Goal: Transaction & Acquisition: Purchase product/service

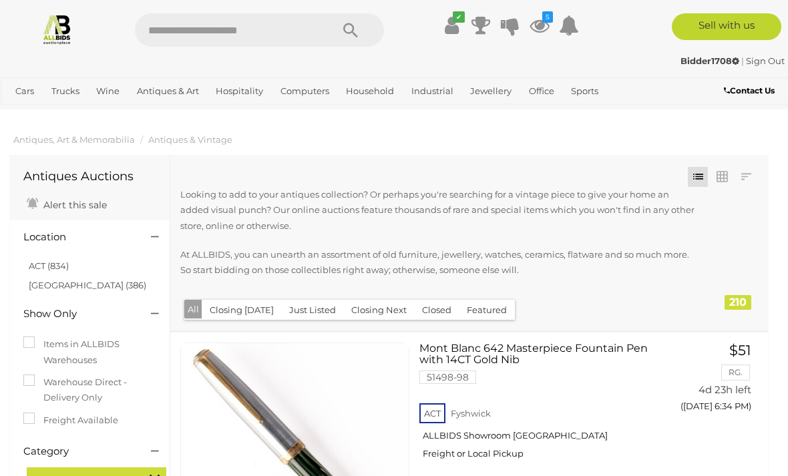
click at [44, 264] on link "ACT (834)" at bounding box center [49, 265] width 40 height 11
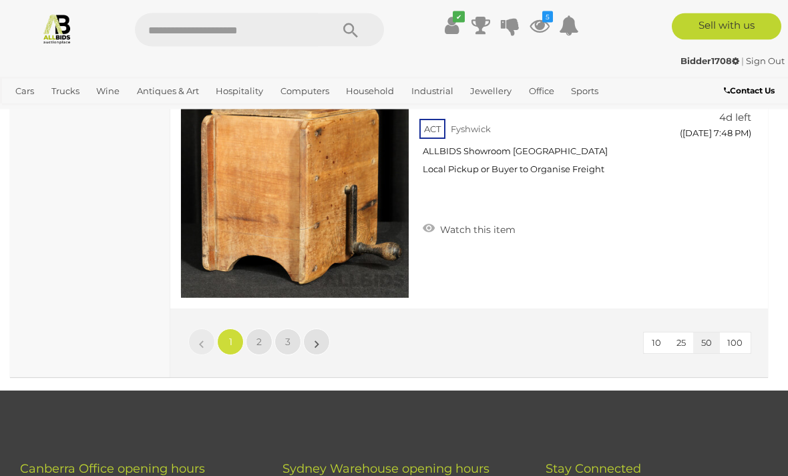
scroll to position [12552, 0]
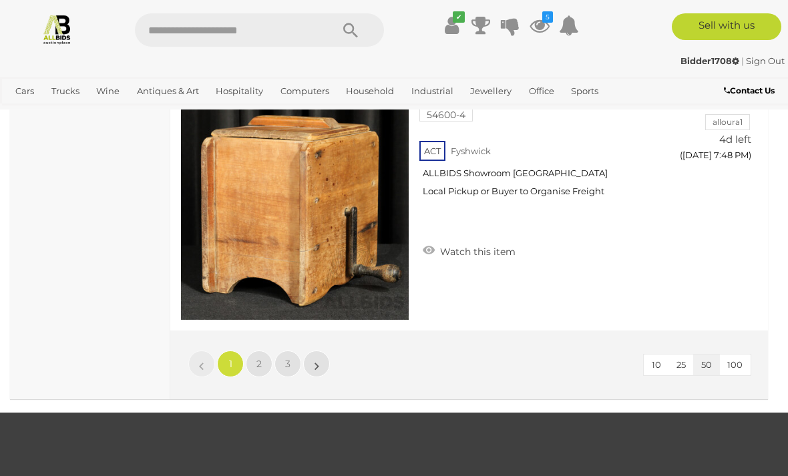
click at [291, 361] on link "3" at bounding box center [287, 364] width 27 height 27
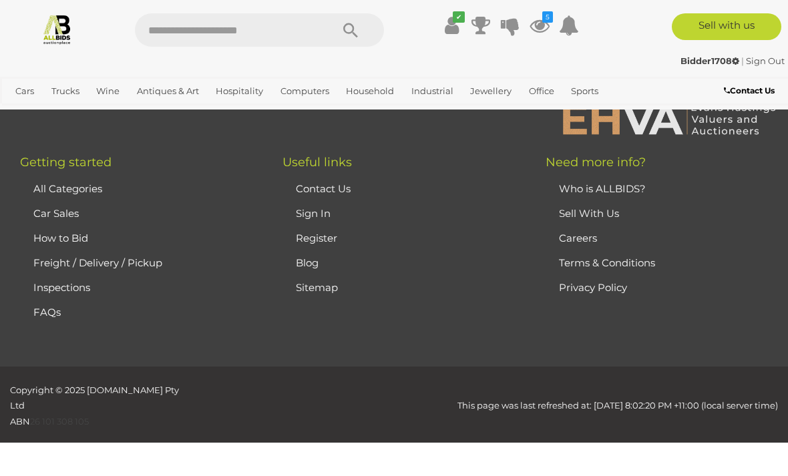
scroll to position [195, 0]
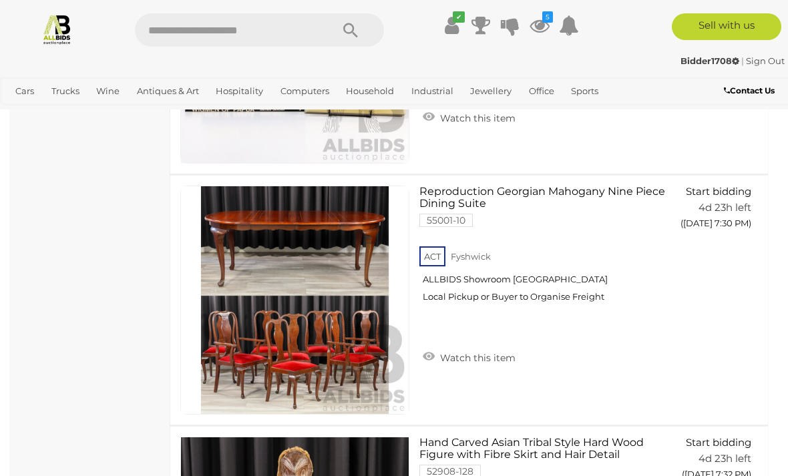
scroll to position [9447, 0]
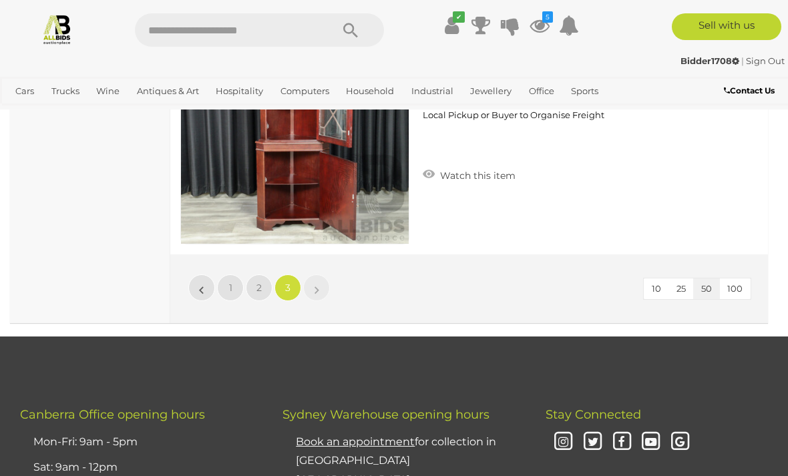
click at [267, 280] on link "2" at bounding box center [259, 287] width 27 height 27
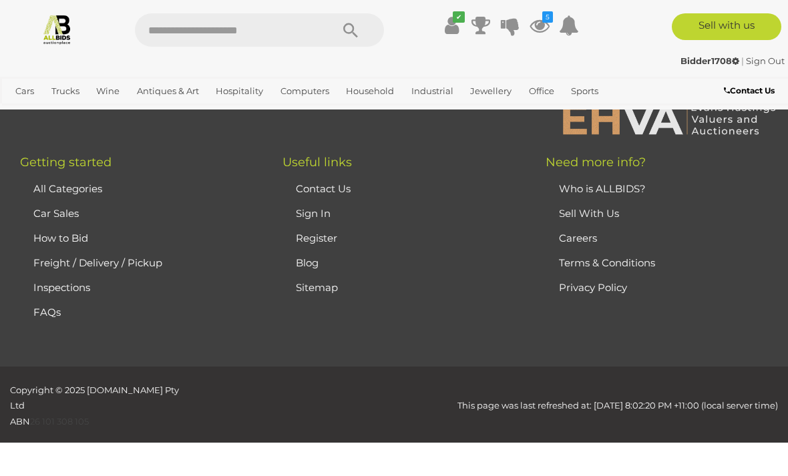
scroll to position [195, 0]
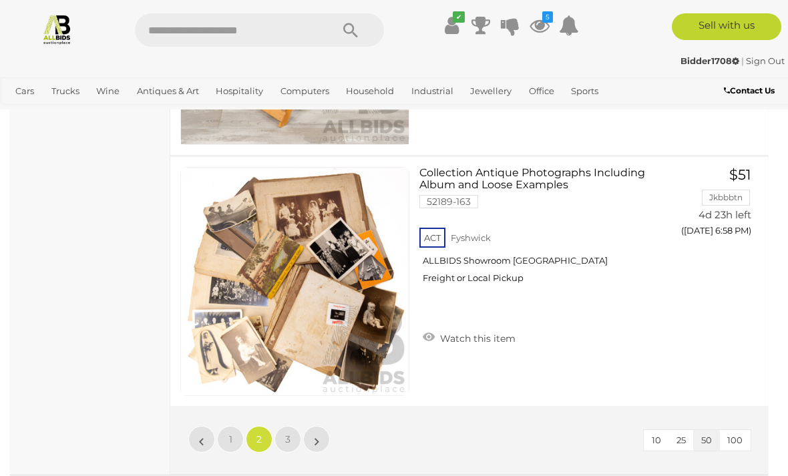
scroll to position [12493, 0]
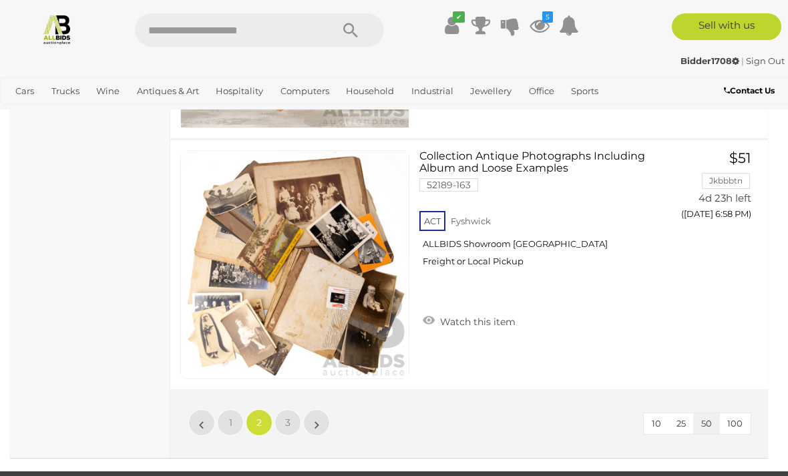
click at [542, 25] on icon at bounding box center [540, 25] width 20 height 24
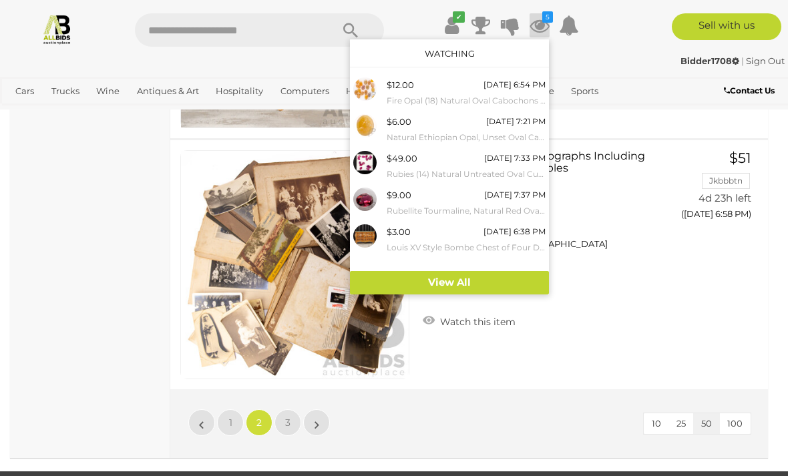
click at [449, 285] on link "View All" at bounding box center [449, 282] width 199 height 23
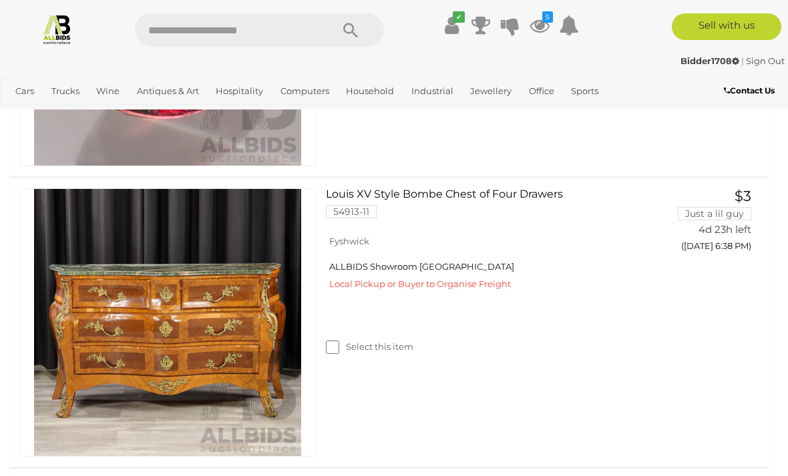
scroll to position [1375, 0]
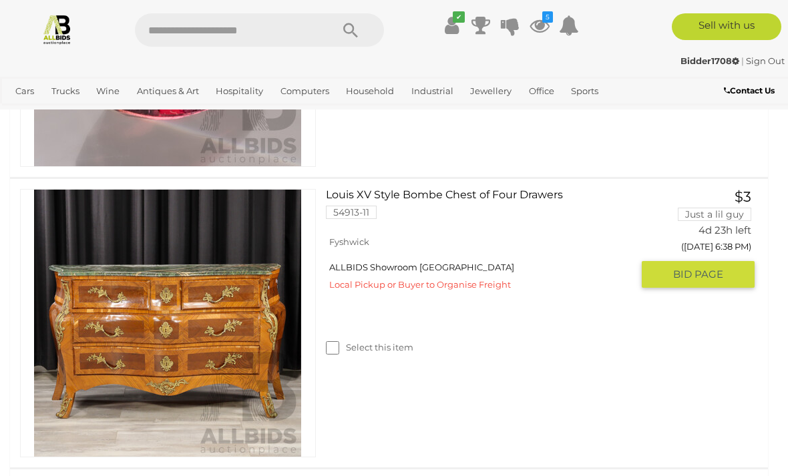
click at [686, 271] on span "BID PAGE" at bounding box center [698, 274] width 50 height 13
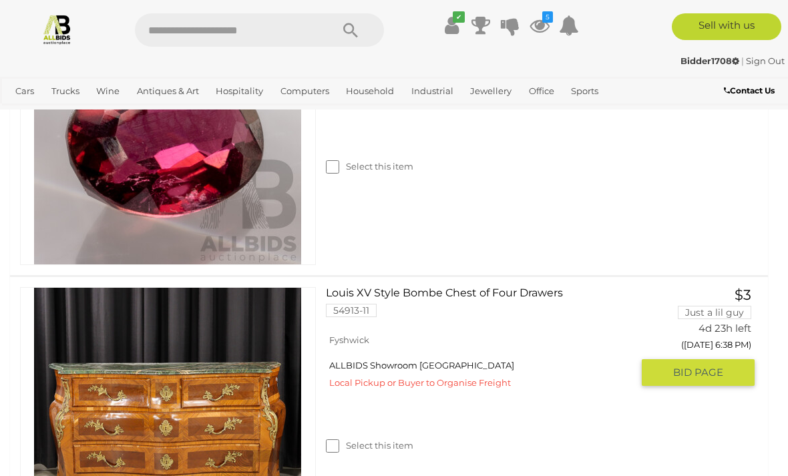
scroll to position [1276, 0]
